Goal: Information Seeking & Learning: Find specific fact

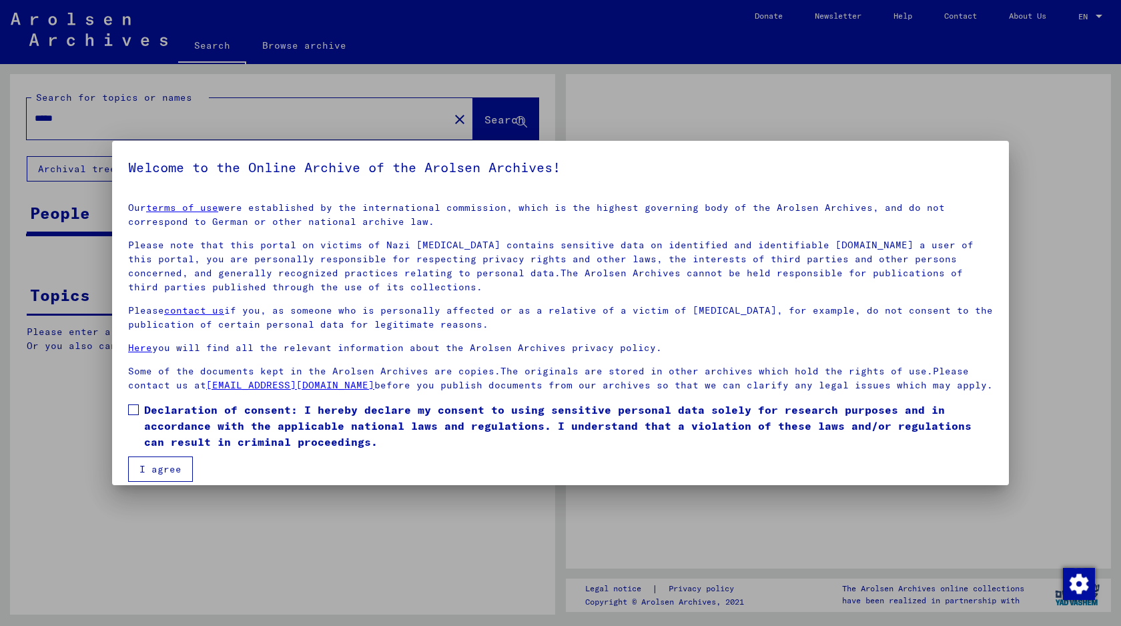
click at [136, 406] on span at bounding box center [133, 409] width 11 height 11
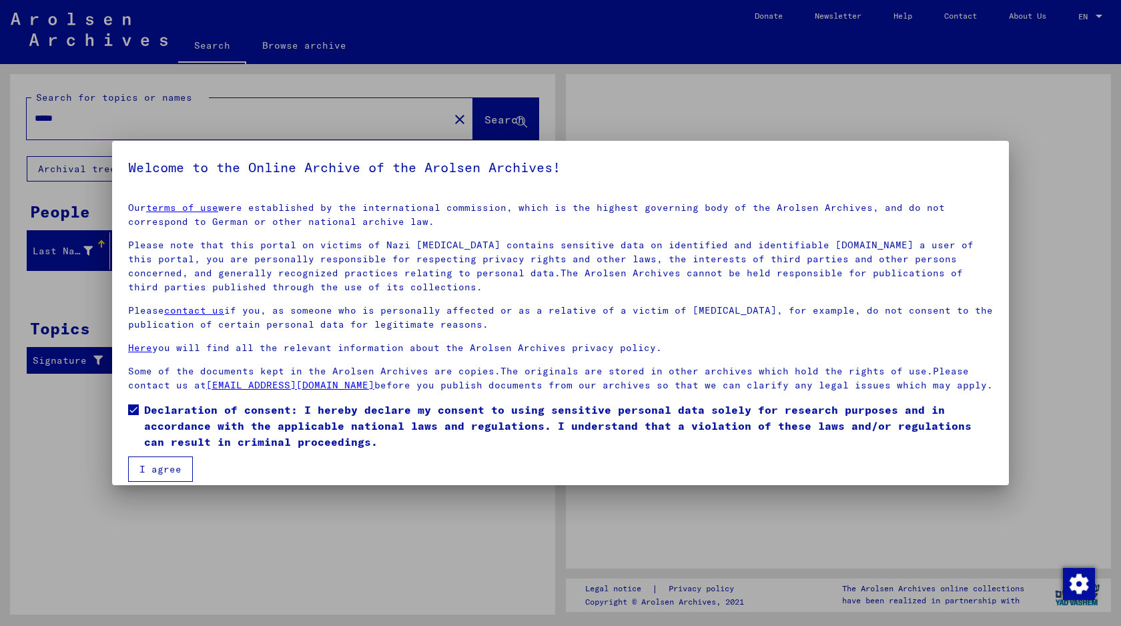
click at [148, 468] on button "I agree" at bounding box center [160, 468] width 65 height 25
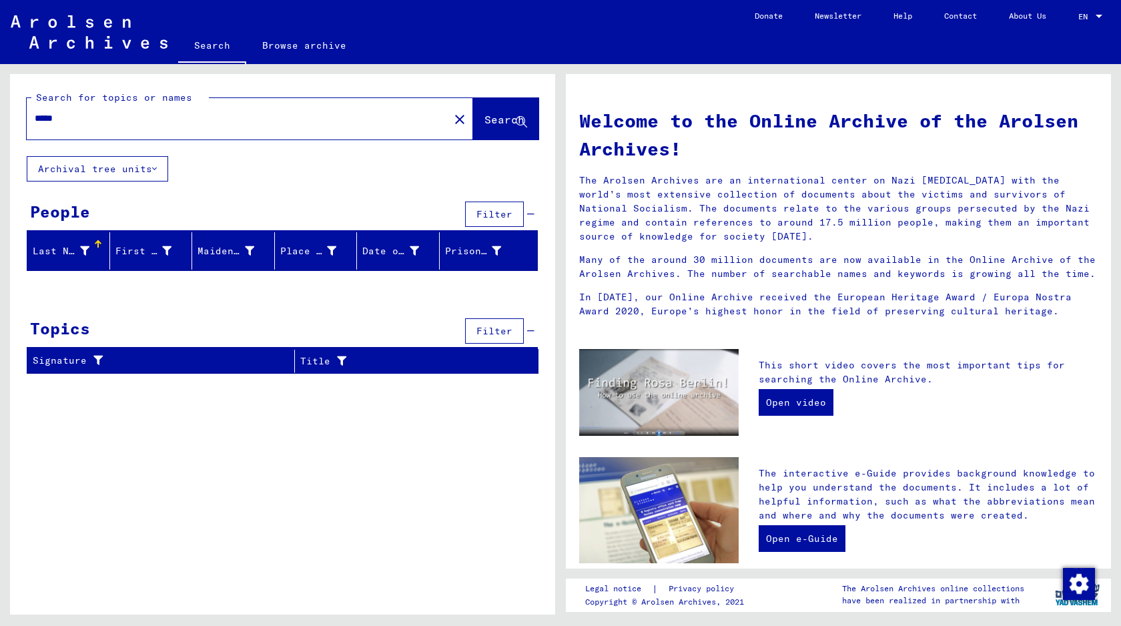
click at [39, 119] on input "*****" at bounding box center [234, 118] width 398 height 14
click at [93, 123] on input "*****" at bounding box center [234, 118] width 398 height 14
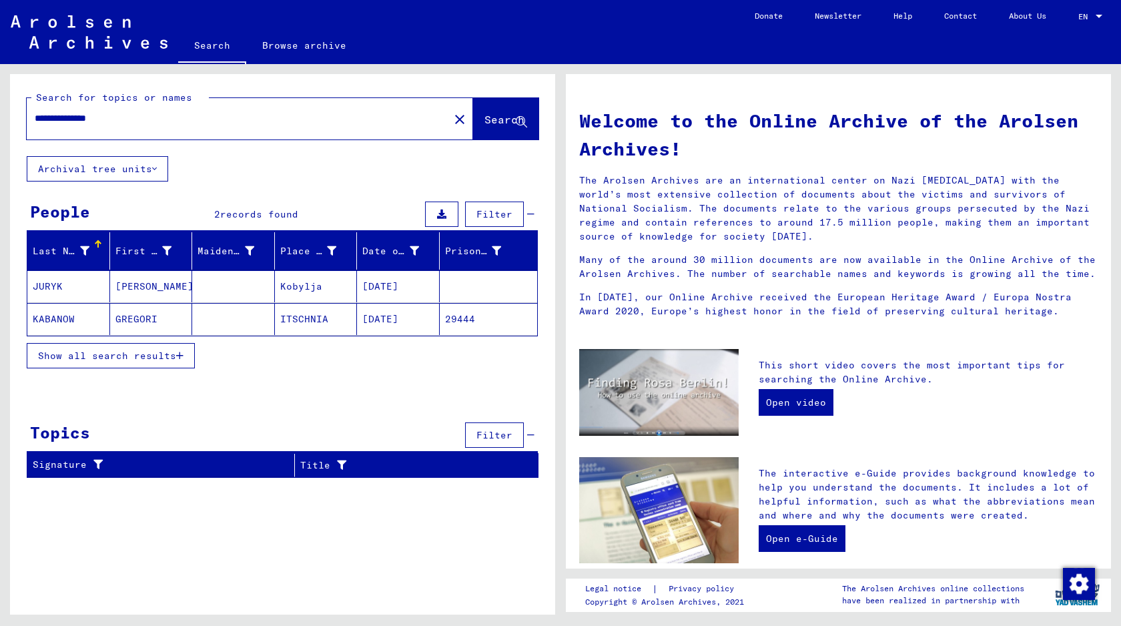
click at [230, 310] on mat-cell at bounding box center [233, 319] width 83 height 32
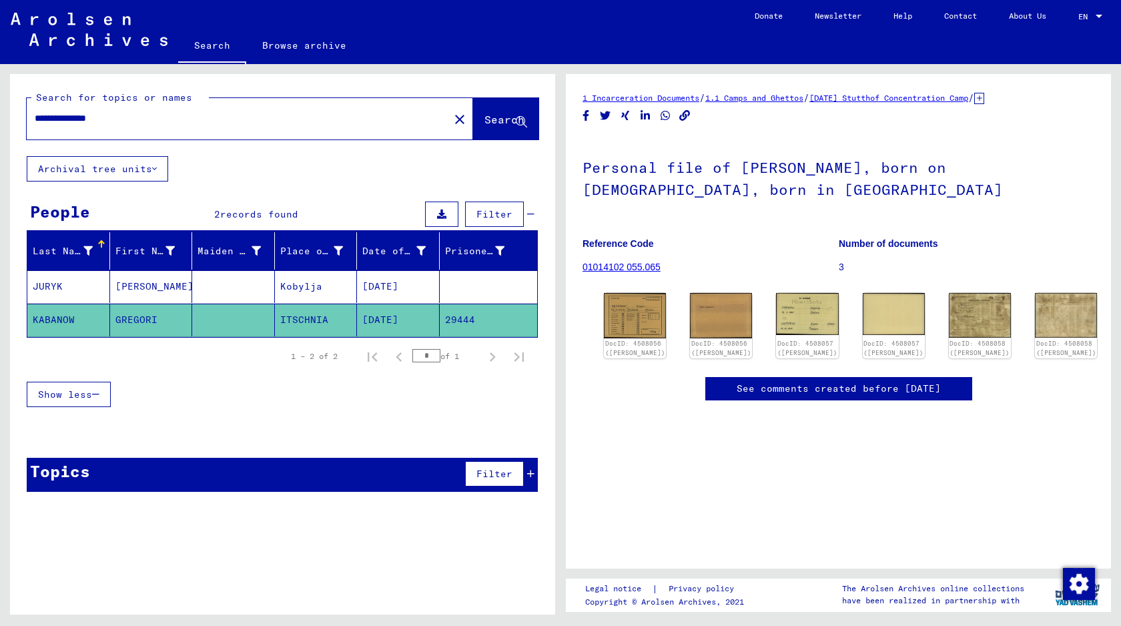
click at [208, 288] on mat-cell at bounding box center [233, 286] width 83 height 33
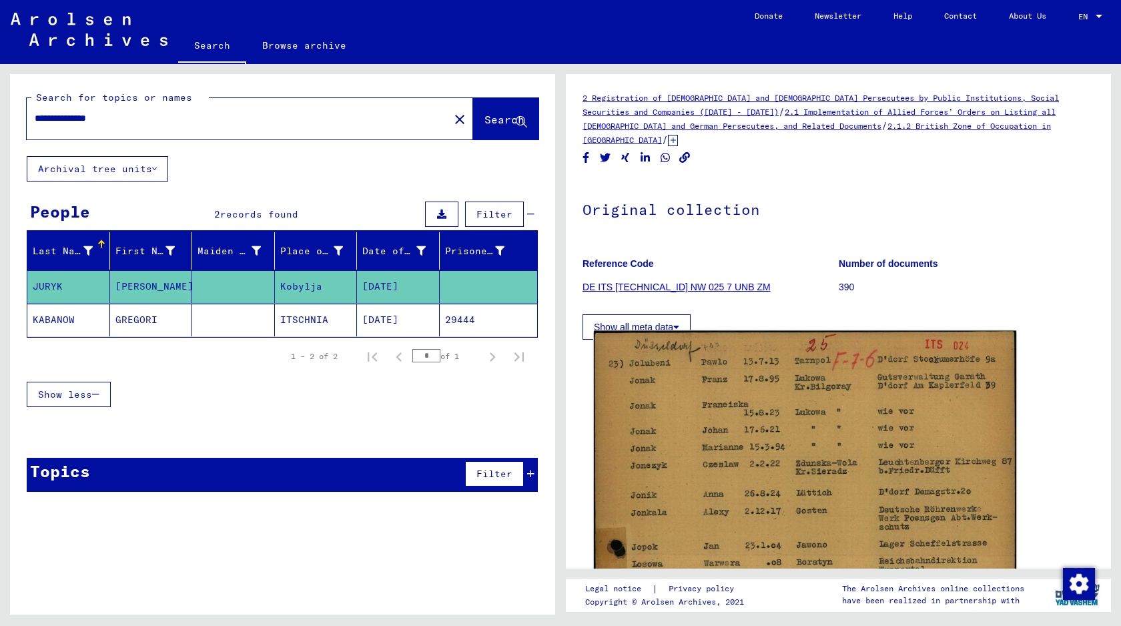
click at [665, 426] on img at bounding box center [805, 628] width 422 height 595
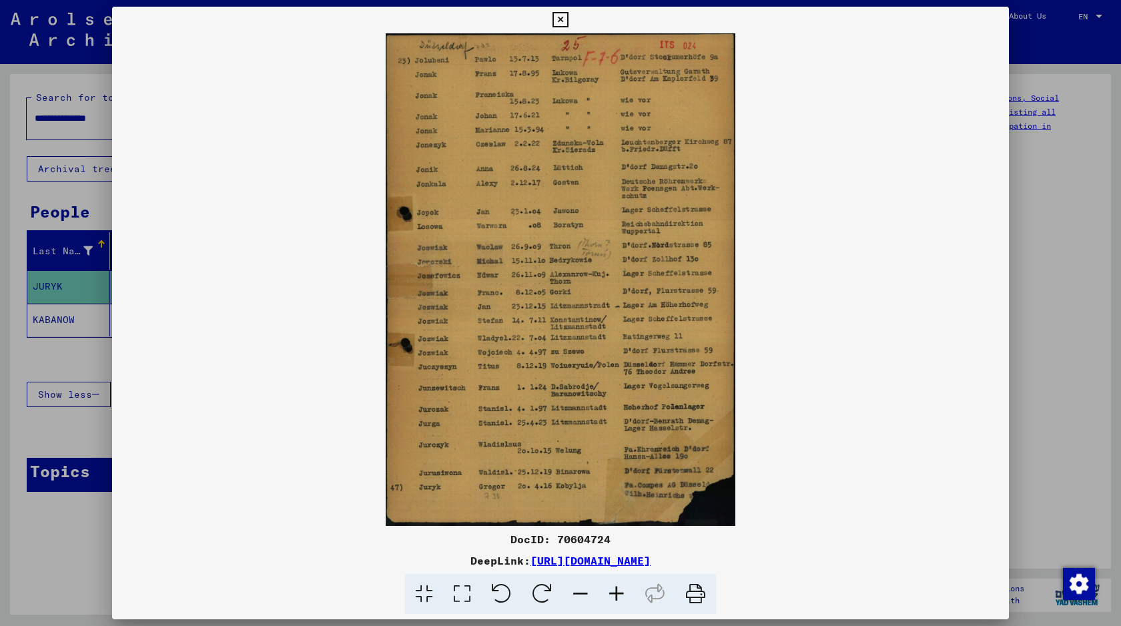
click at [1040, 212] on div at bounding box center [560, 313] width 1121 height 626
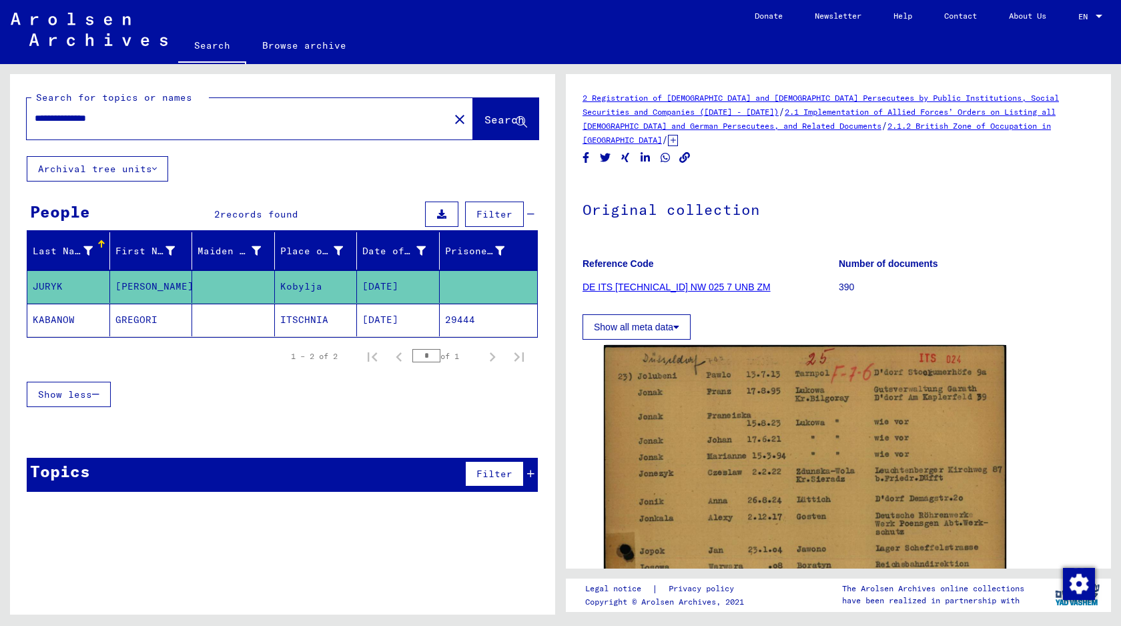
drag, startPoint x: 133, startPoint y: 119, endPoint x: 0, endPoint y: 119, distance: 132.8
click at [0, 119] on div "**********" at bounding box center [280, 339] width 561 height 551
type input "*"
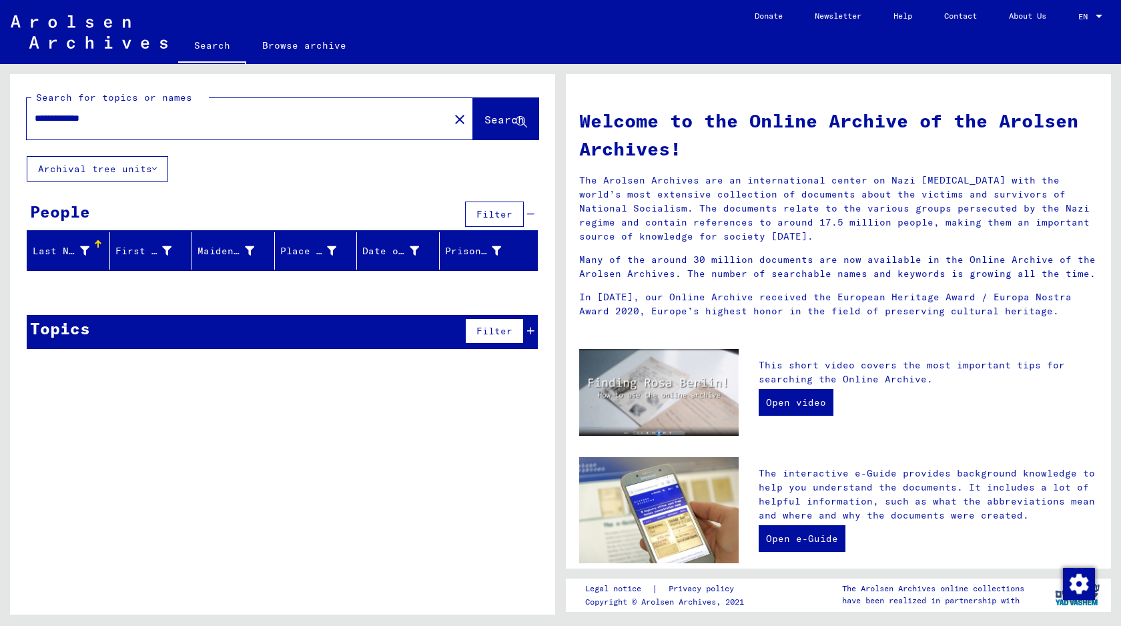
type input "**********"
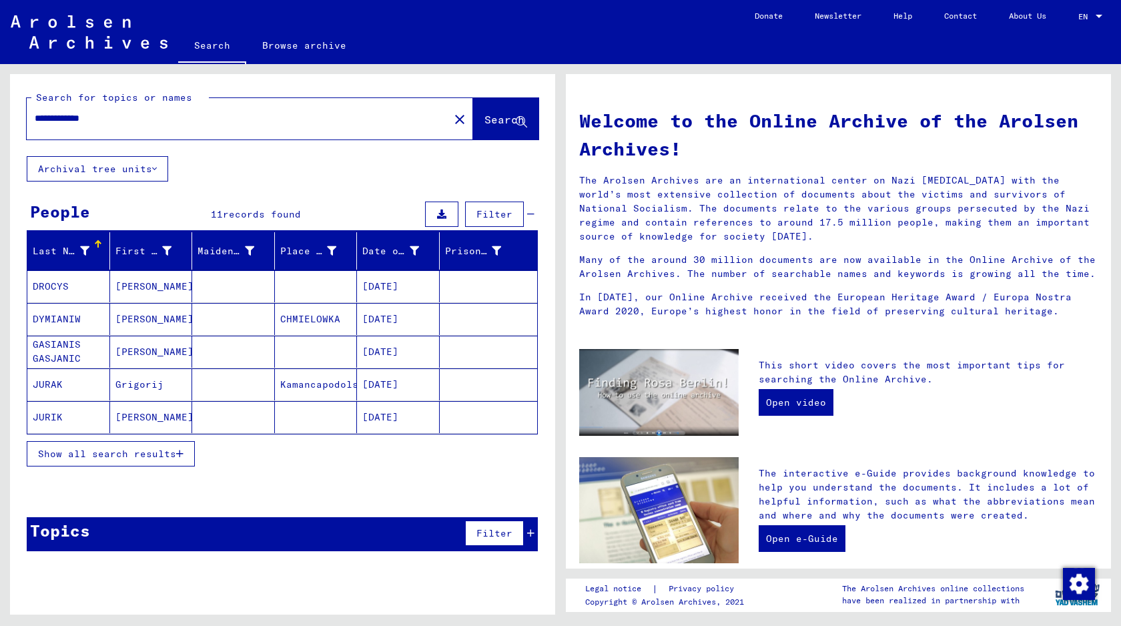
click at [142, 454] on span "Show all search results" at bounding box center [107, 454] width 138 height 12
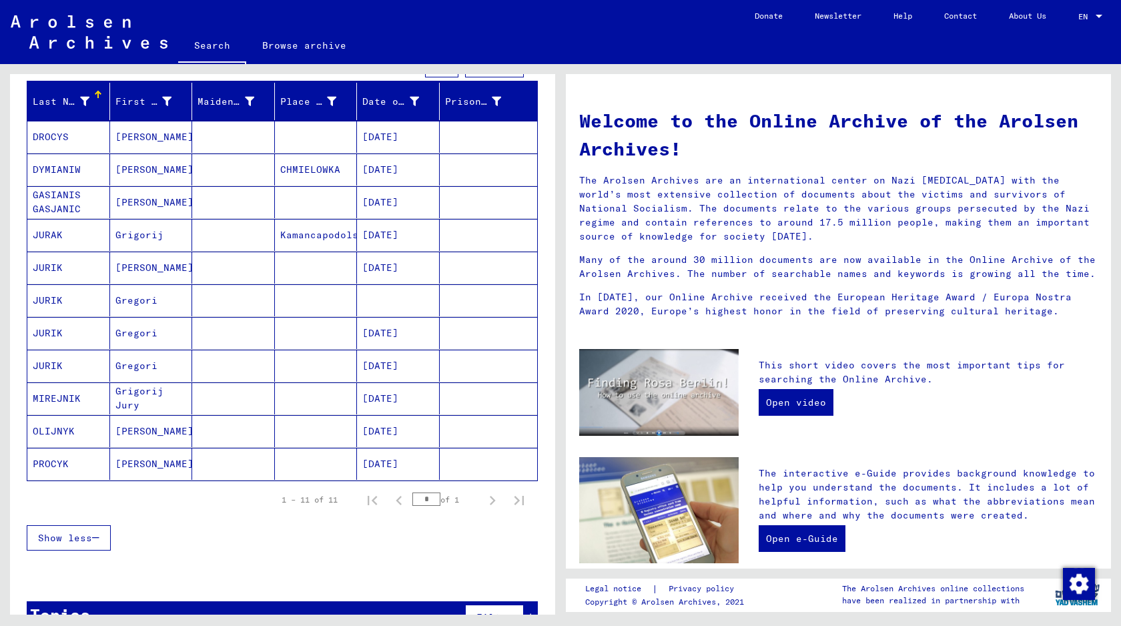
scroll to position [149, 0]
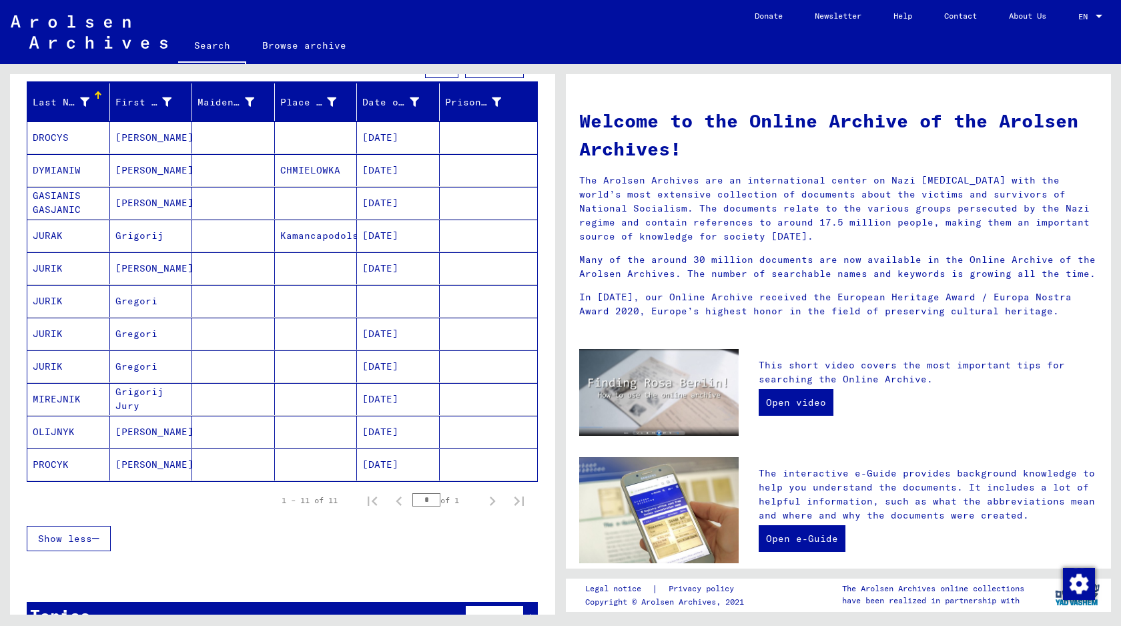
click at [231, 372] on mat-cell at bounding box center [233, 366] width 83 height 32
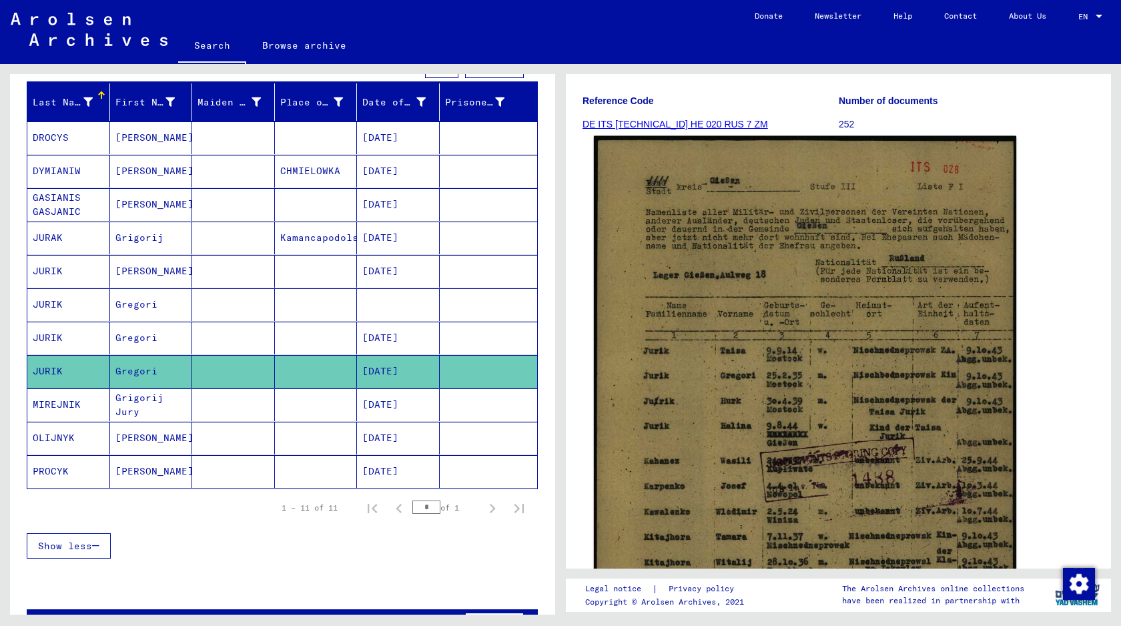
scroll to position [181, 0]
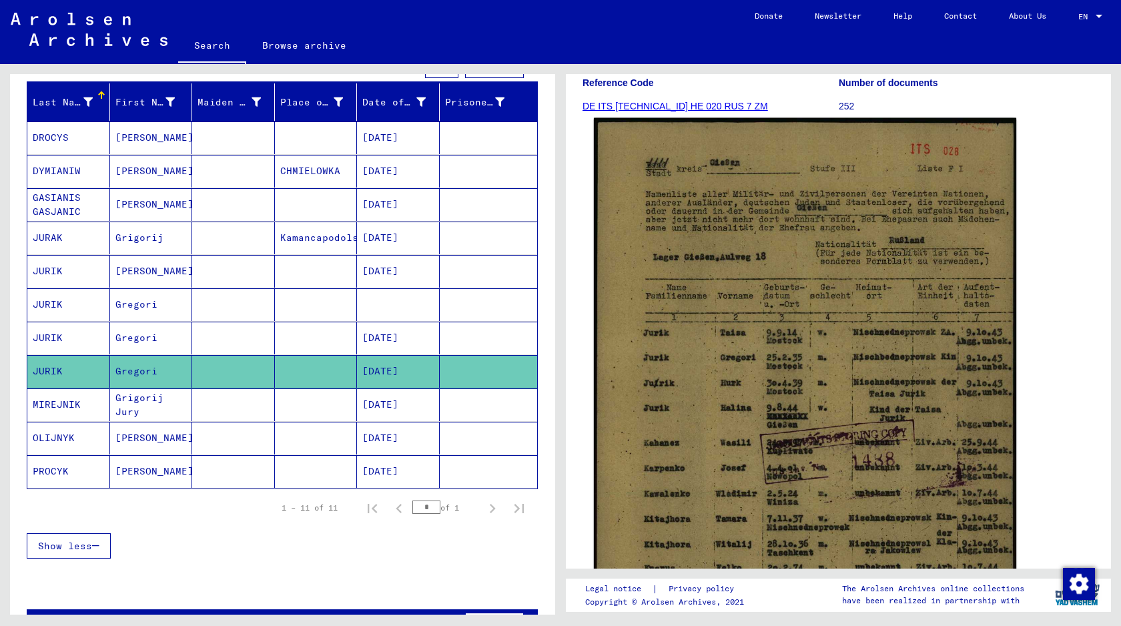
click at [790, 354] on img at bounding box center [805, 413] width 422 height 591
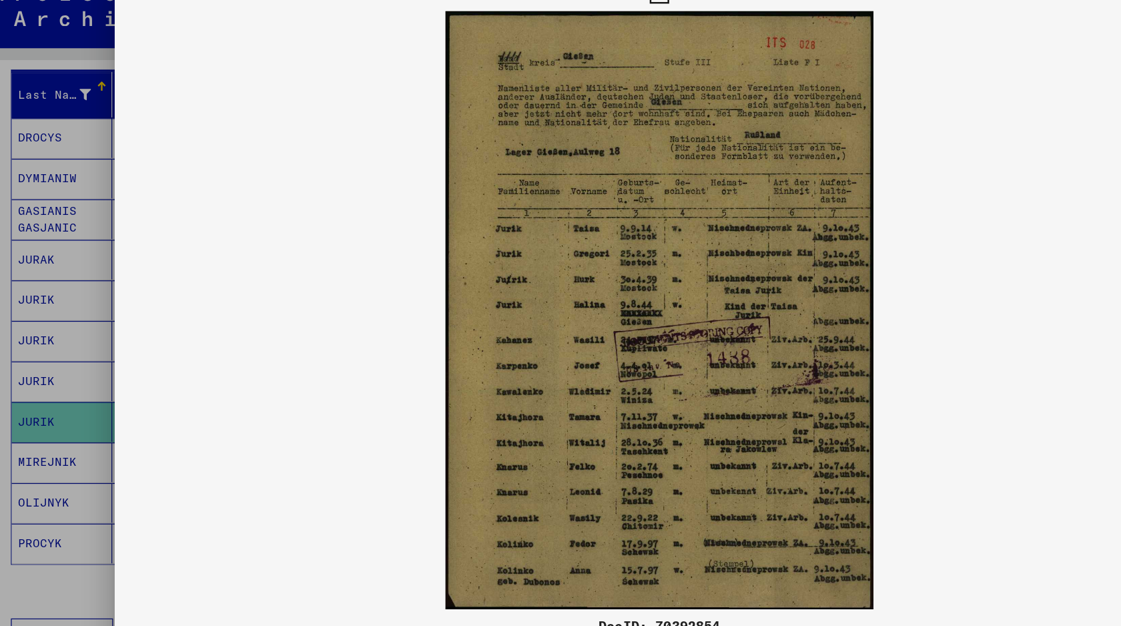
click at [72, 295] on div at bounding box center [560, 313] width 1121 height 626
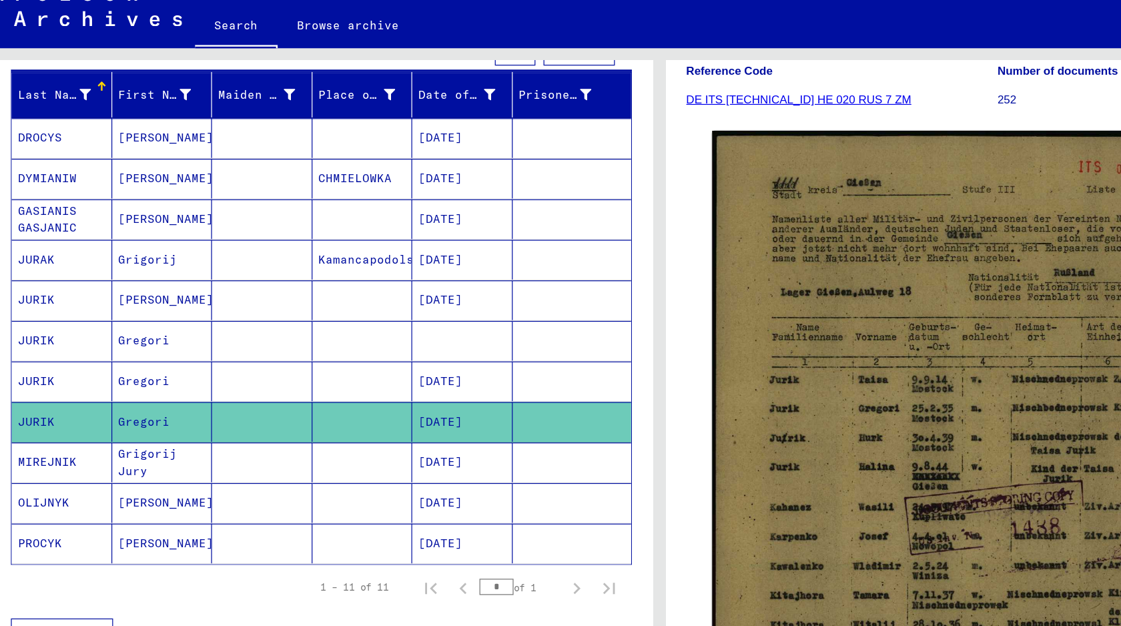
click at [215, 337] on mat-cell at bounding box center [233, 338] width 83 height 33
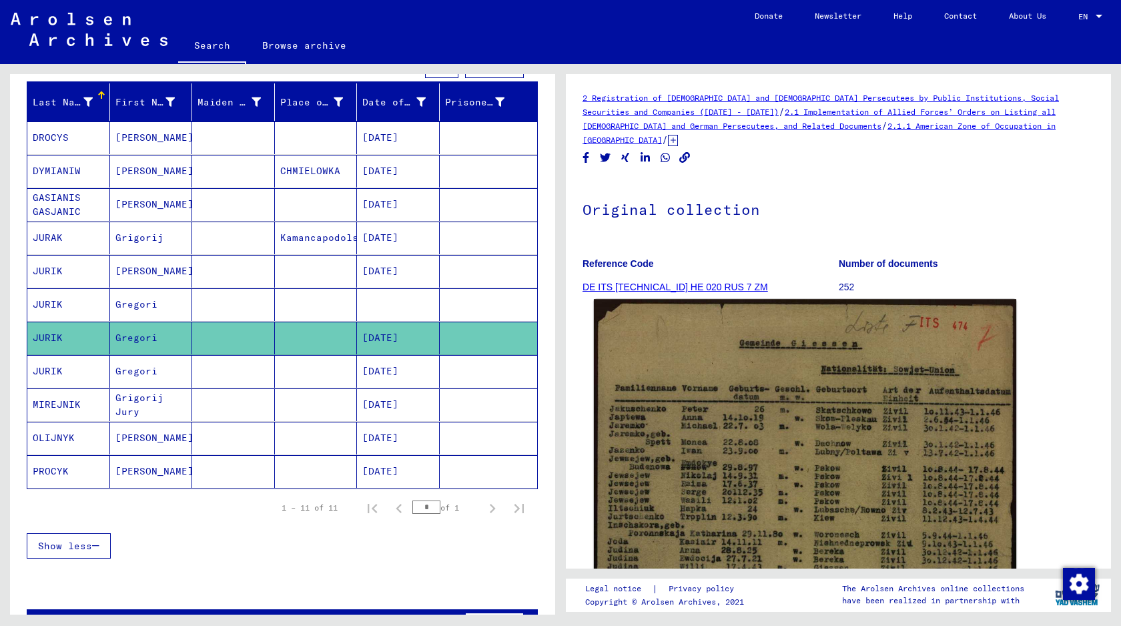
click at [671, 431] on img at bounding box center [805, 585] width 422 height 573
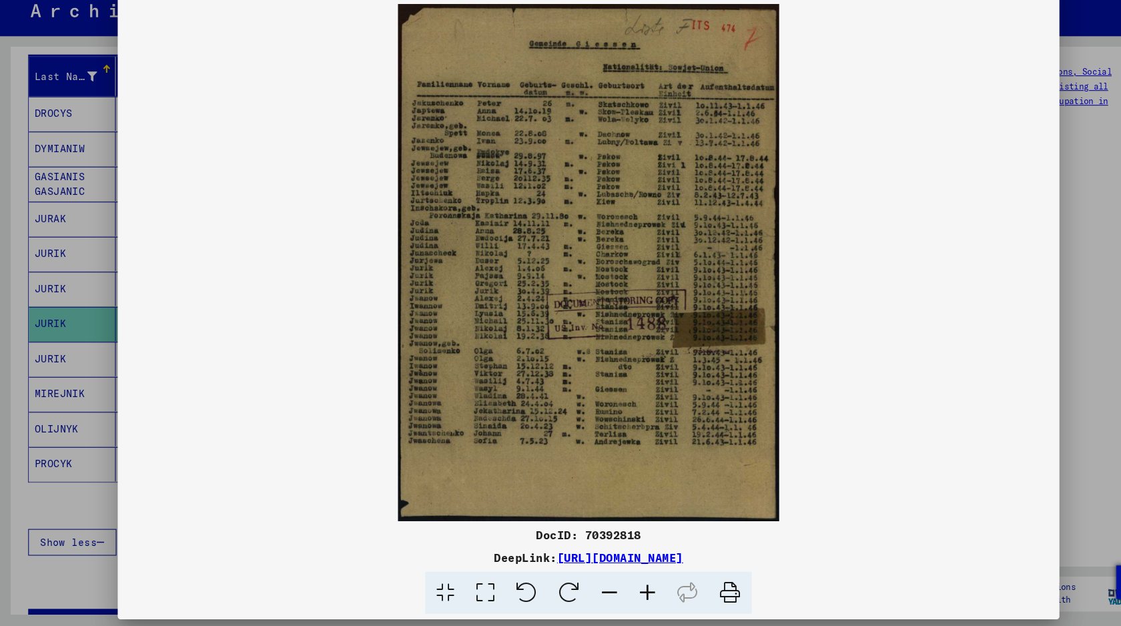
click at [982, 127] on img at bounding box center [560, 279] width 897 height 493
click at [1015, 137] on div at bounding box center [560, 313] width 1121 height 626
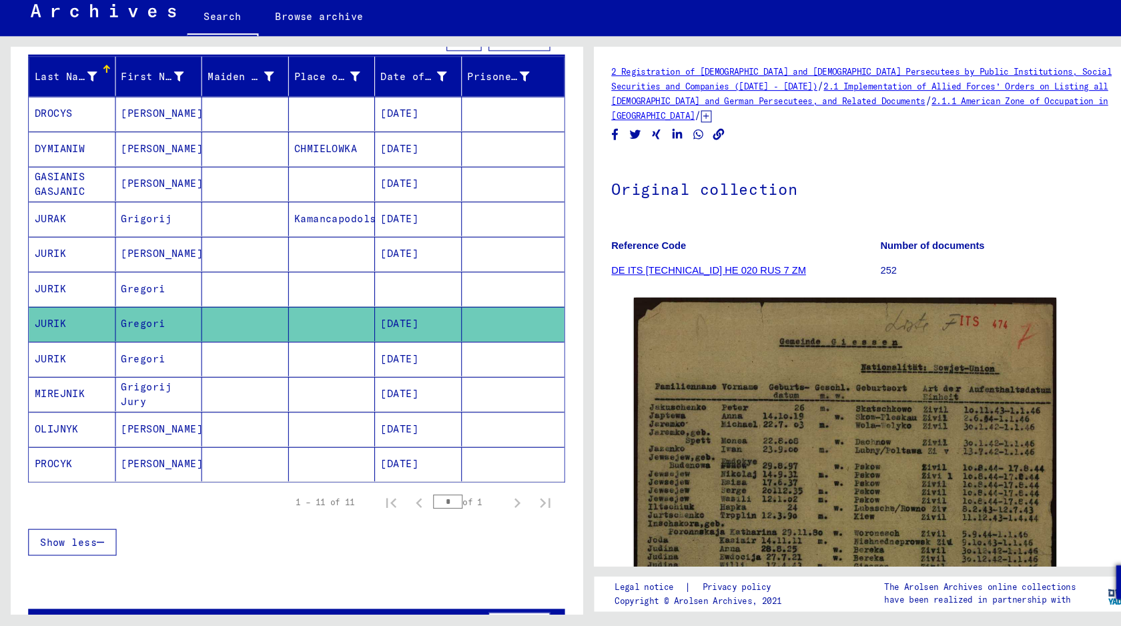
click at [284, 374] on mat-cell at bounding box center [316, 371] width 83 height 33
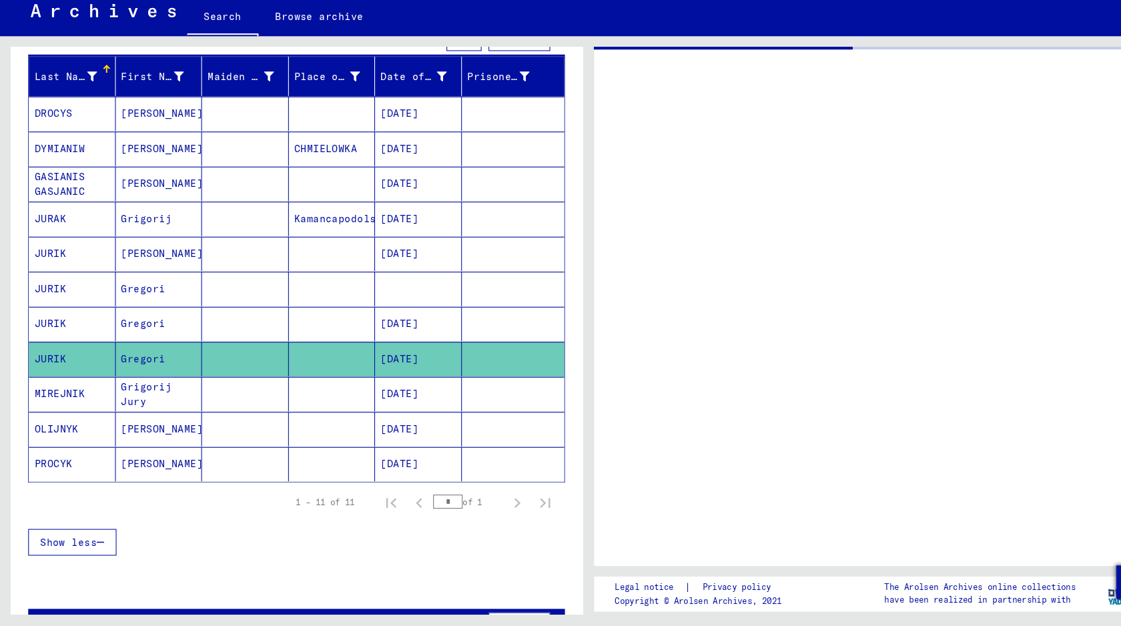
click at [268, 309] on mat-cell at bounding box center [233, 304] width 83 height 33
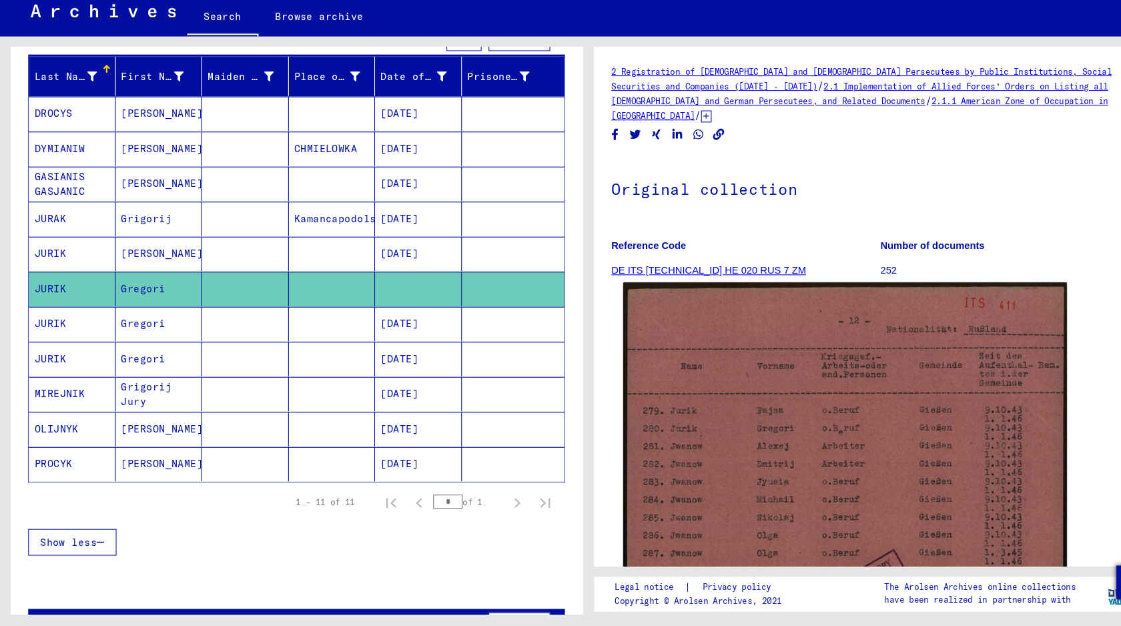
click at [699, 502] on img at bounding box center [805, 596] width 422 height 597
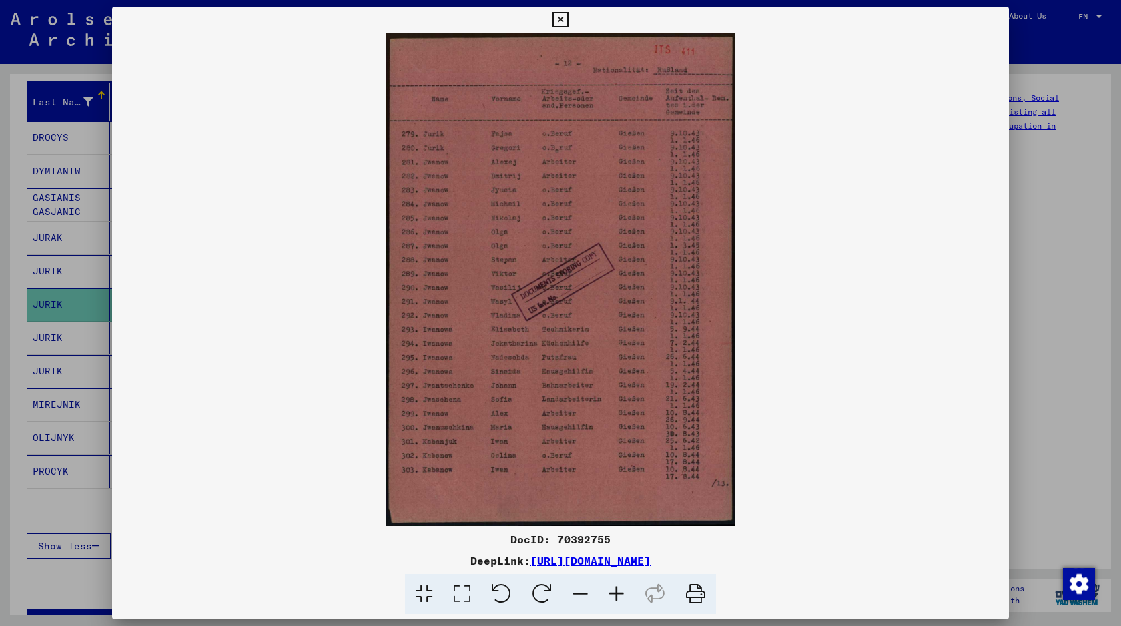
click at [1036, 155] on div at bounding box center [560, 313] width 1121 height 626
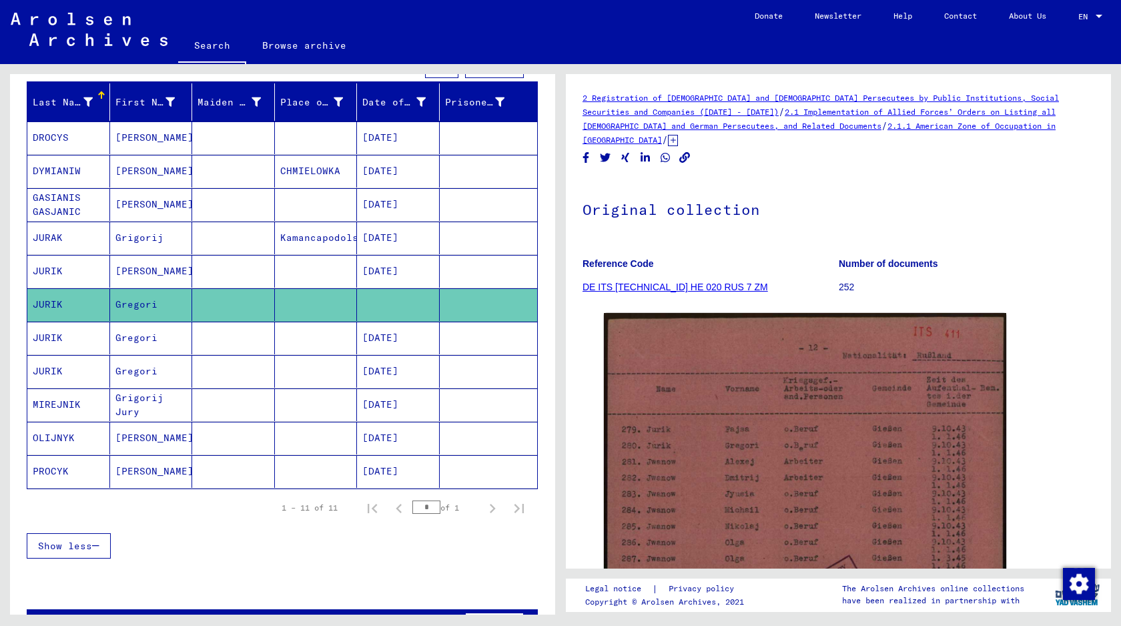
click at [250, 279] on mat-cell at bounding box center [233, 271] width 83 height 33
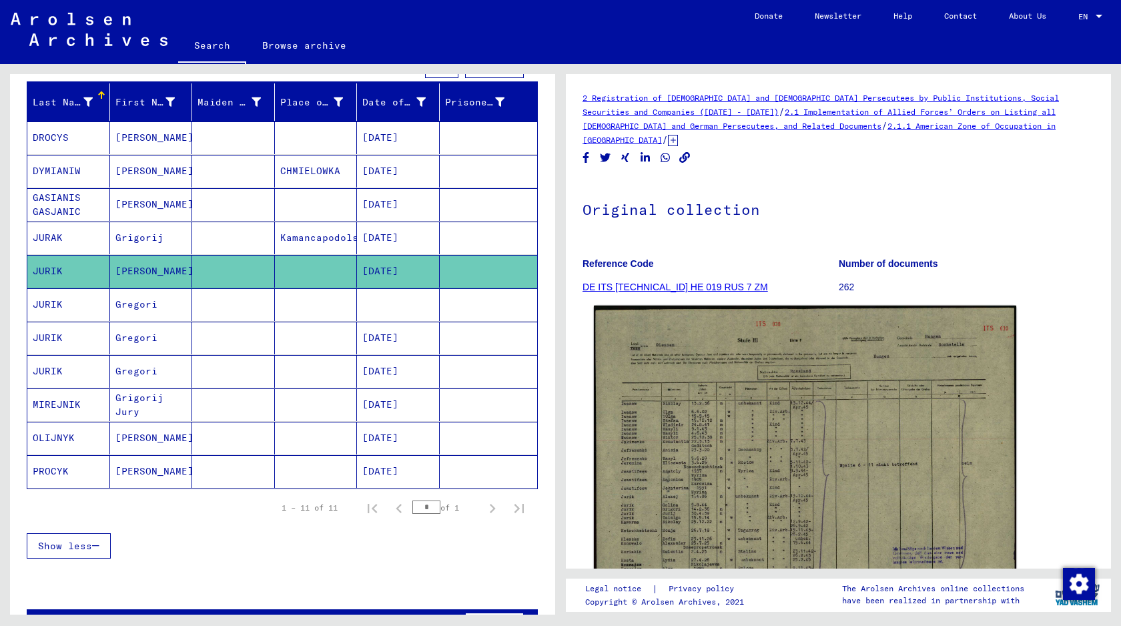
click at [737, 456] on img at bounding box center [805, 458] width 422 height 304
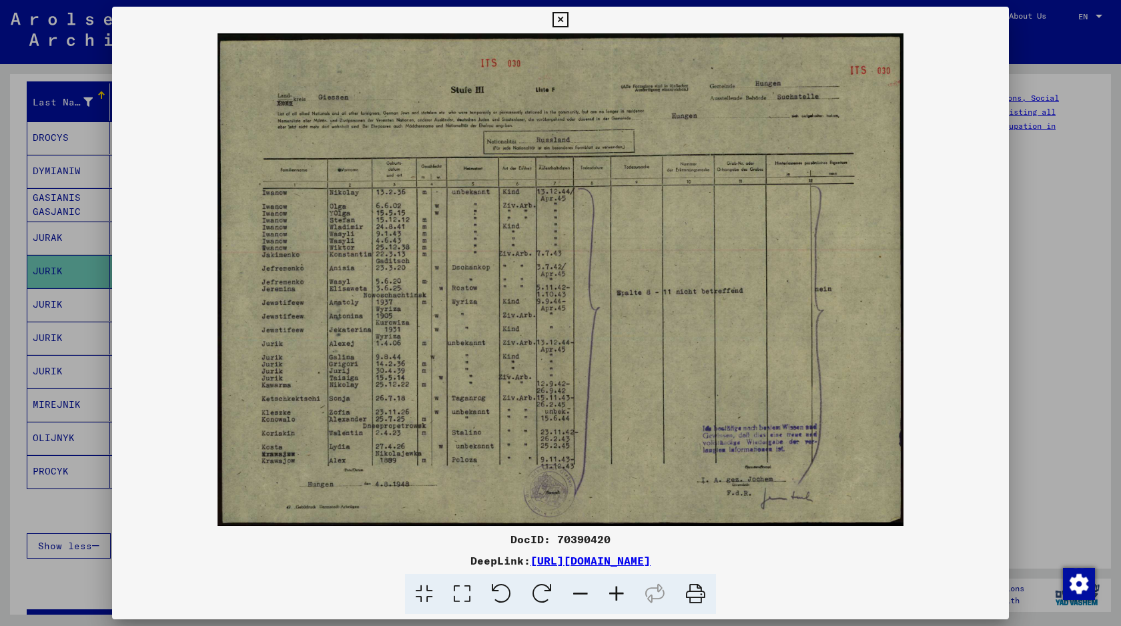
click at [1072, 113] on div at bounding box center [560, 313] width 1121 height 626
